Goal: Book appointment/travel/reservation

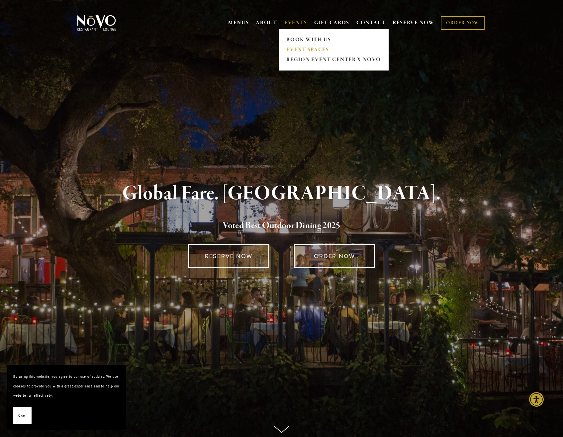
click at [304, 51] on link "EVENT SPACES" at bounding box center [334, 50] width 99 height 10
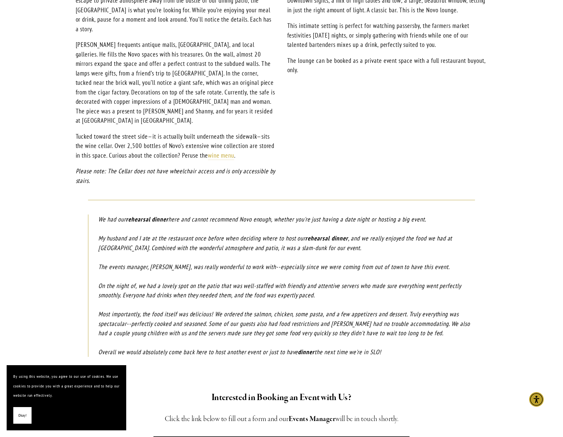
scroll to position [731, 0]
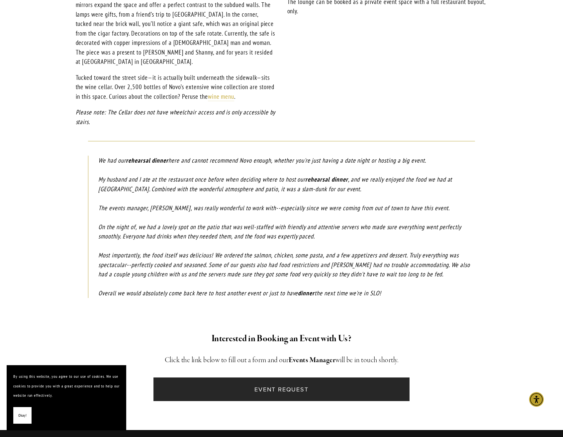
click at [270, 377] on link "Event Request" at bounding box center [282, 389] width 256 height 24
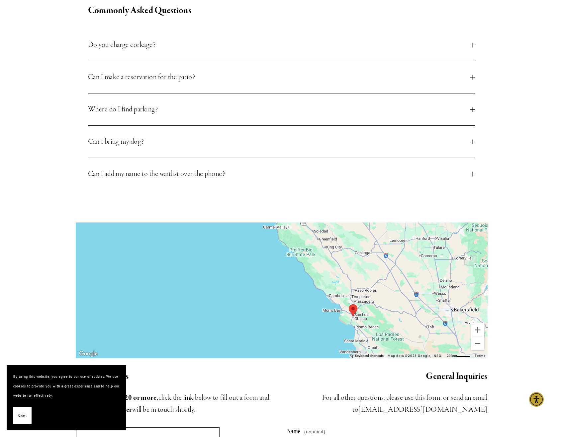
scroll to position [399, 0]
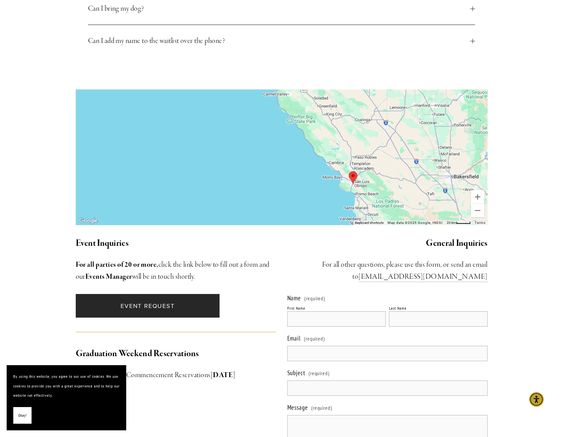
click at [150, 295] on link "Event Request" at bounding box center [148, 306] width 144 height 24
